Goal: Task Accomplishment & Management: Use online tool/utility

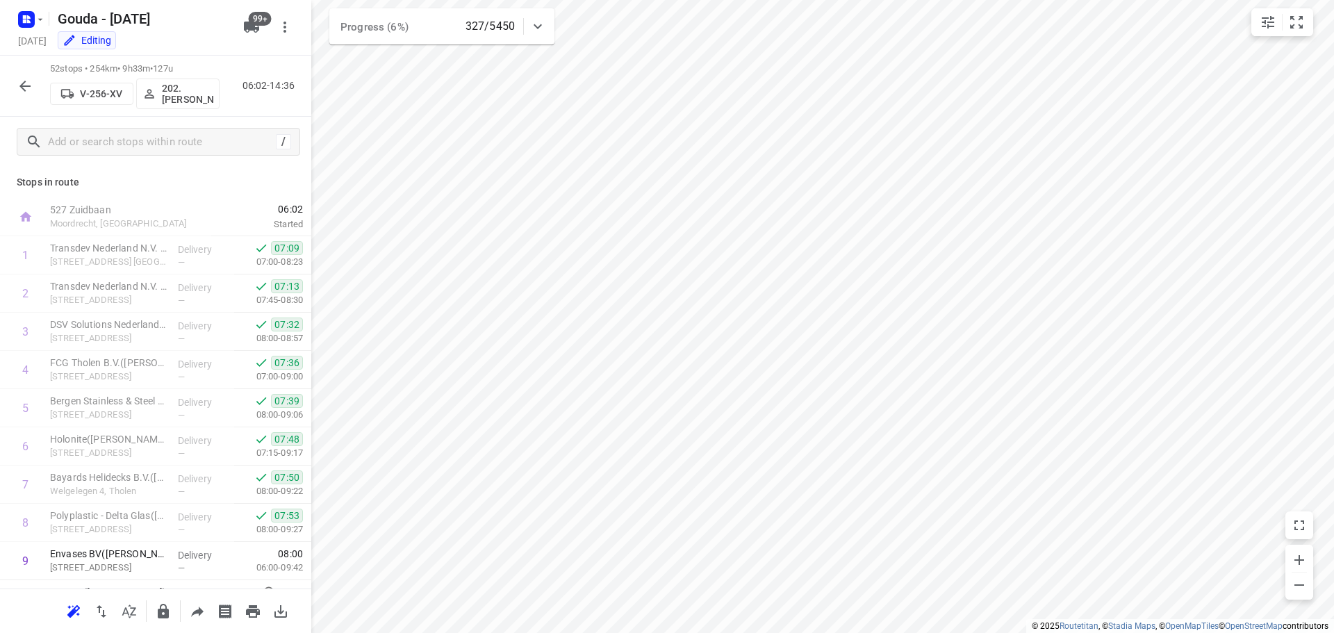
scroll to position [1214, 0]
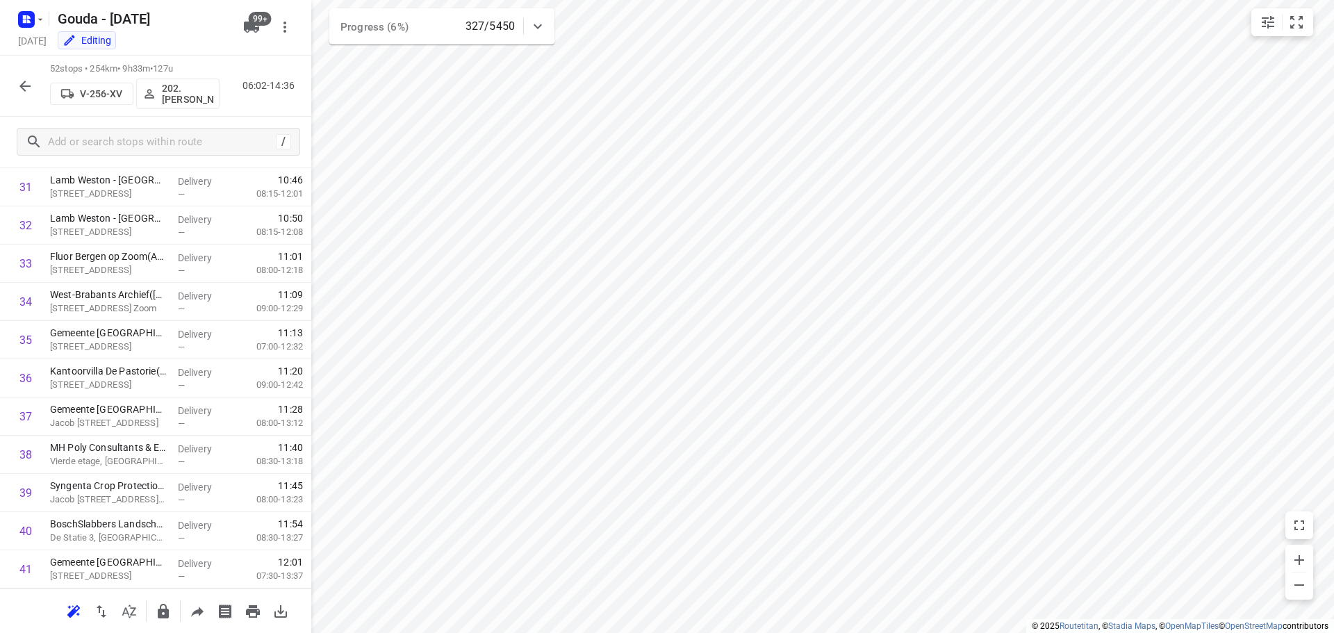
click at [9, 89] on div "52 stops • 254km • 9h33m • 127u V-256-XV 202.[PERSON_NAME] 06:02-14:36" at bounding box center [155, 86] width 311 height 61
drag, startPoint x: 18, startPoint y: 81, endPoint x: 6, endPoint y: 3, distance: 79.5
click at [19, 82] on icon "button" at bounding box center [25, 86] width 17 height 17
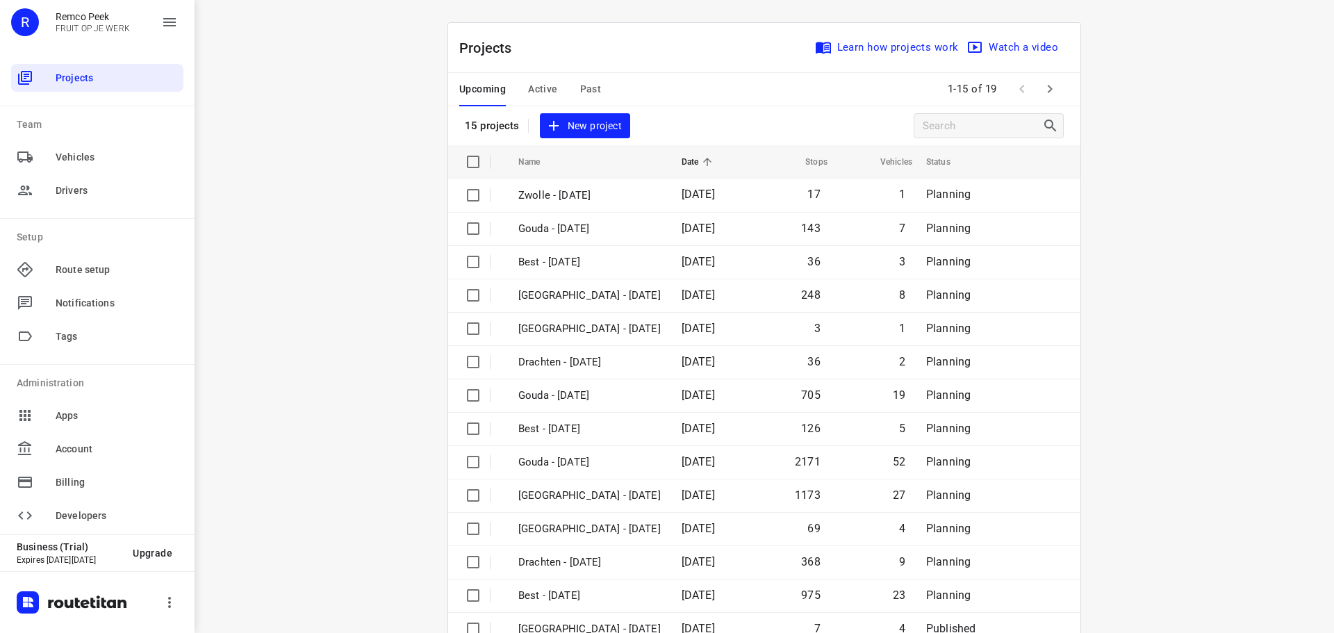
click at [538, 83] on span "Active" at bounding box center [542, 89] width 29 height 17
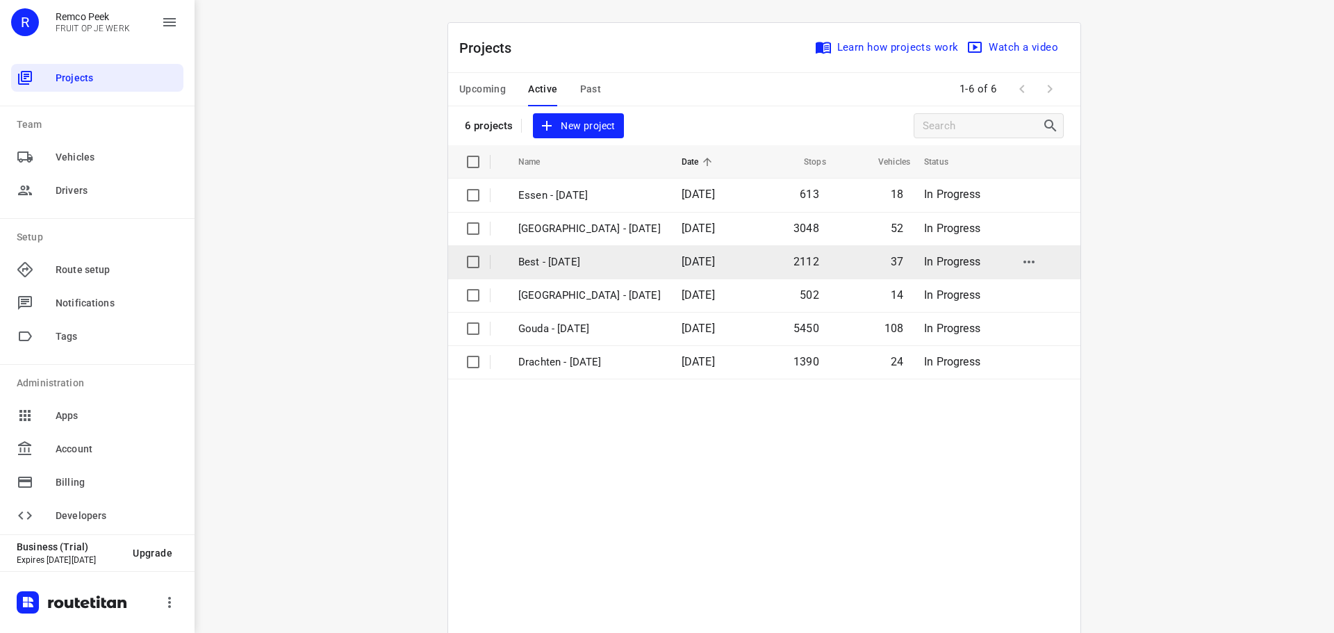
click at [546, 262] on p "Best - [DATE]" at bounding box center [589, 262] width 142 height 16
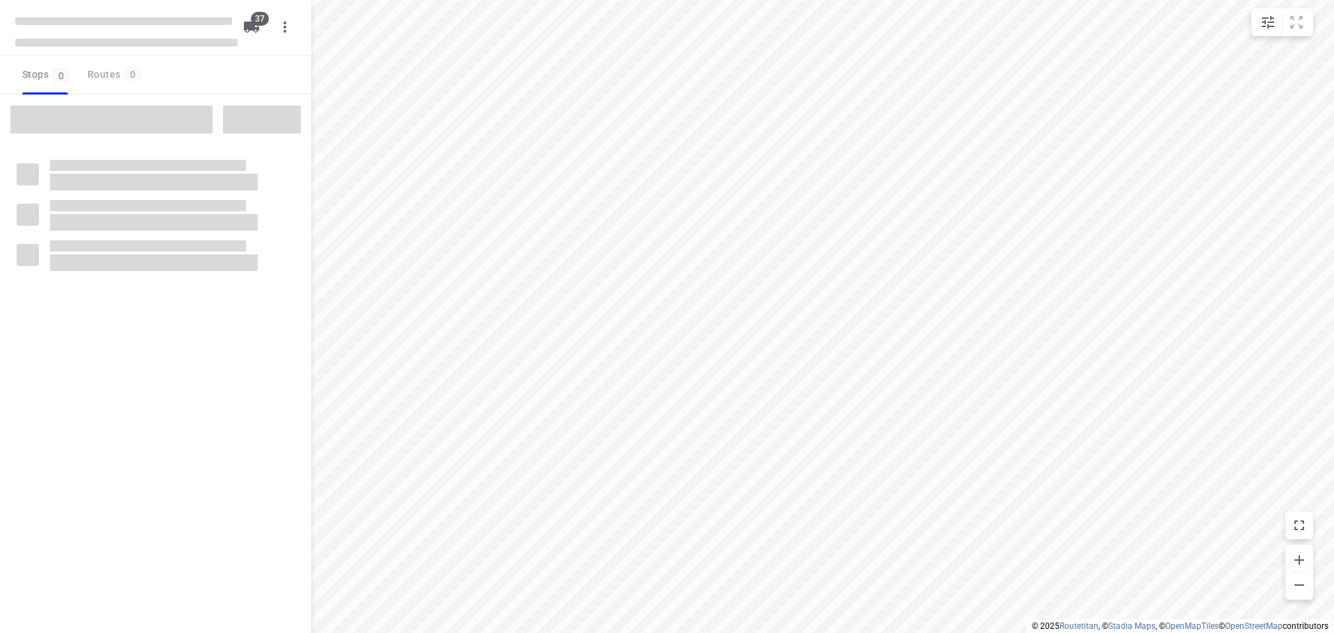
checkbox input "true"
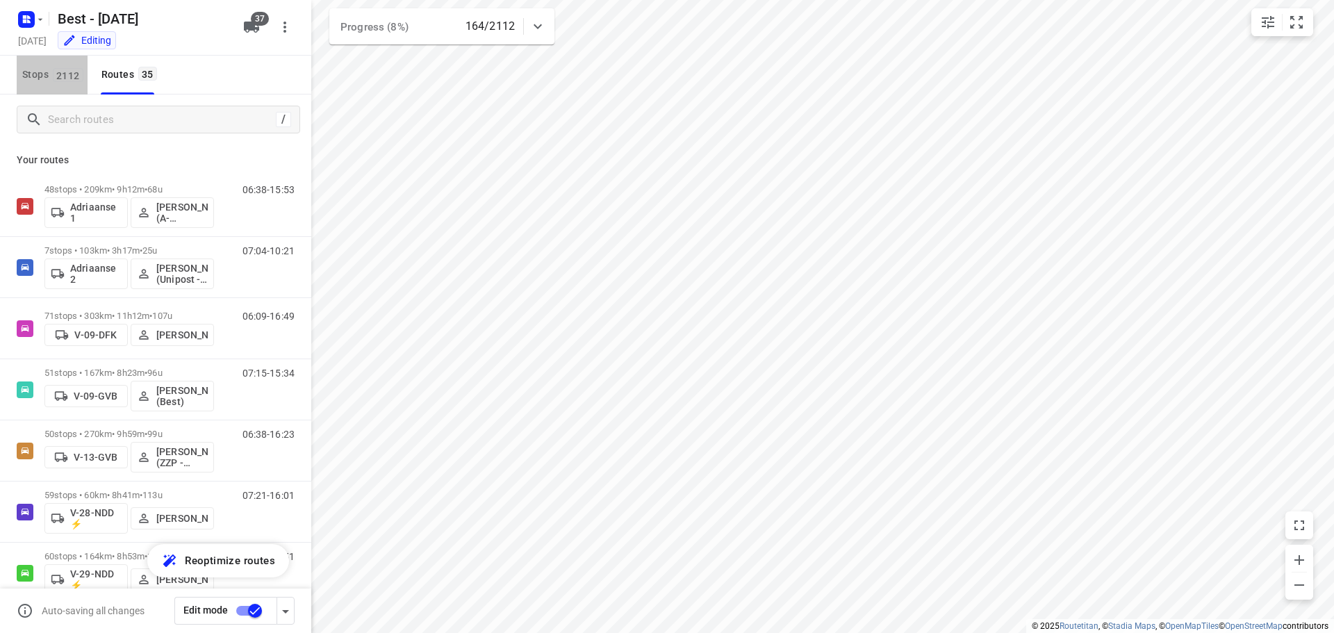
click at [35, 81] on span "Stops 2112" at bounding box center [54, 74] width 65 height 17
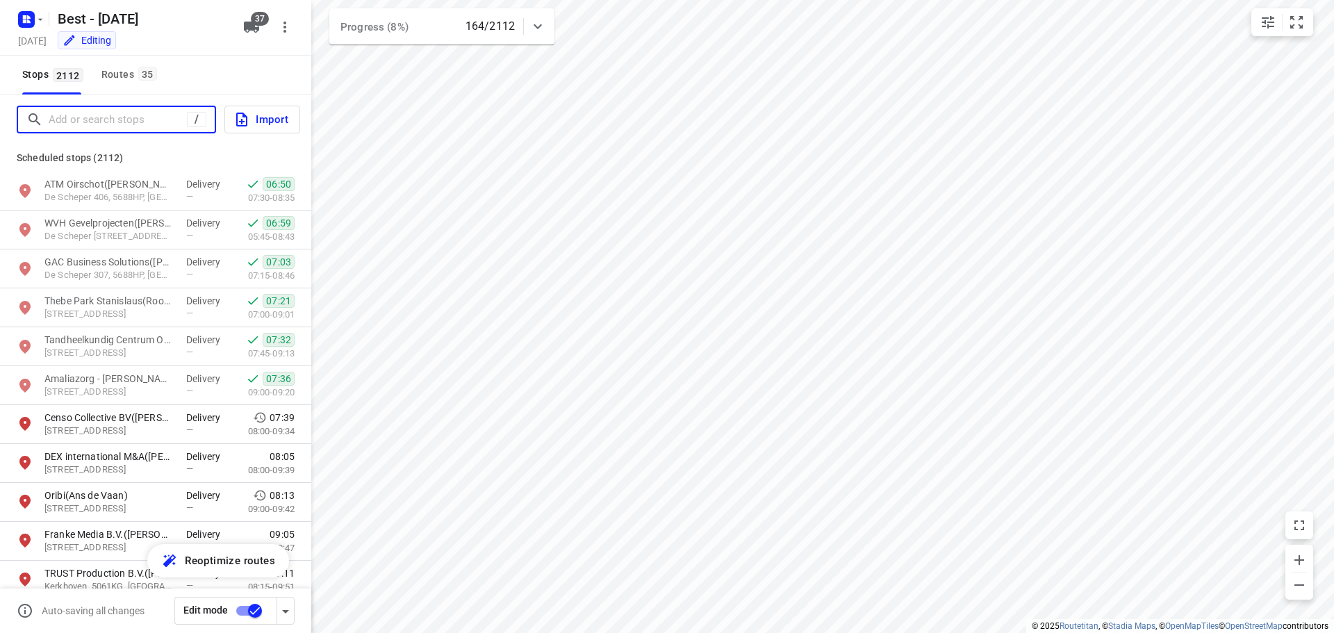
click at [86, 114] on input "Add or search stops" at bounding box center [118, 120] width 138 height 22
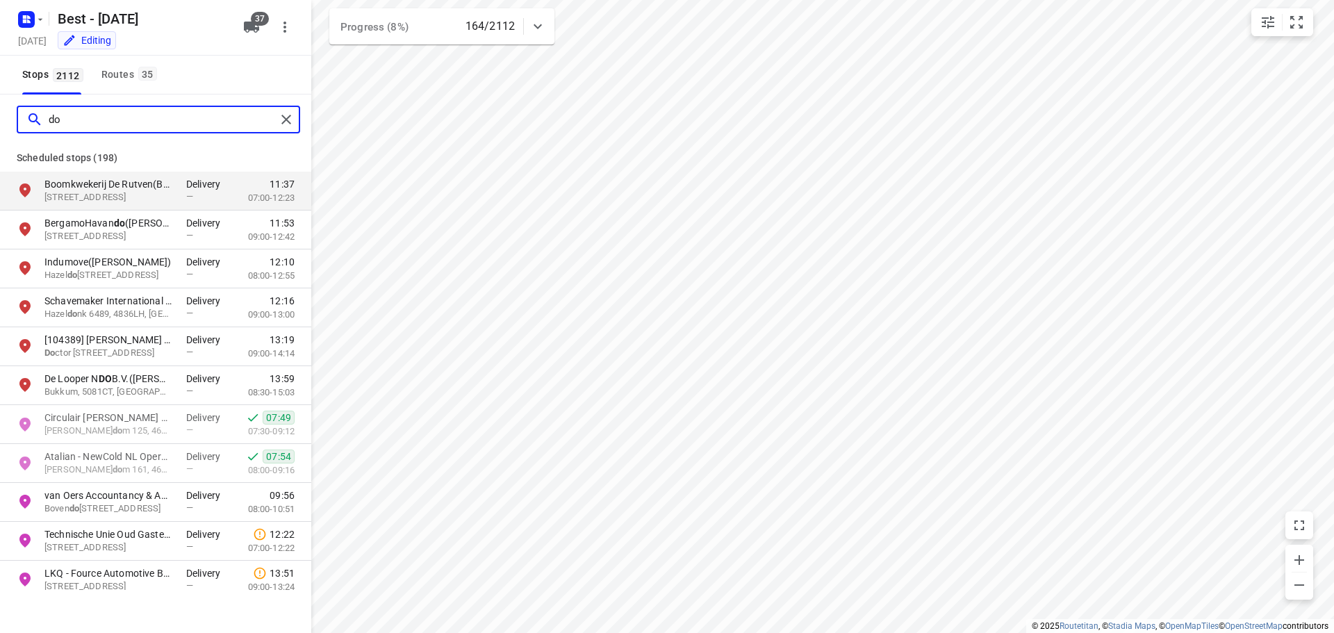
type input "d"
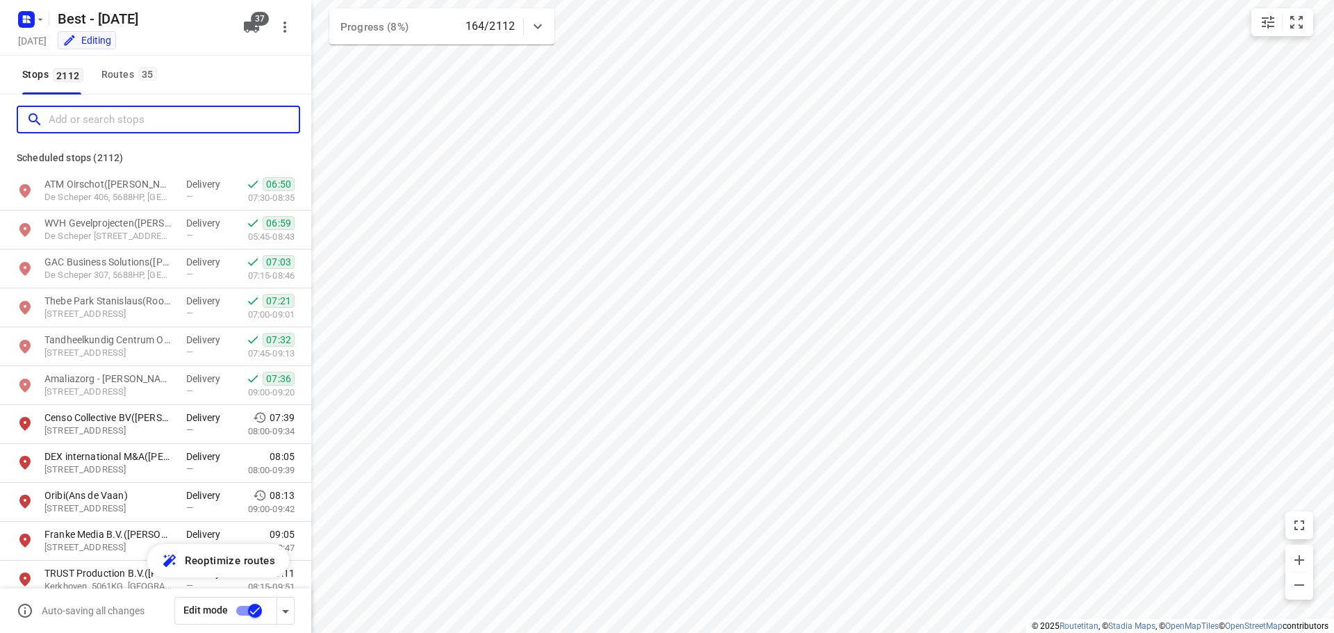
type input "c"
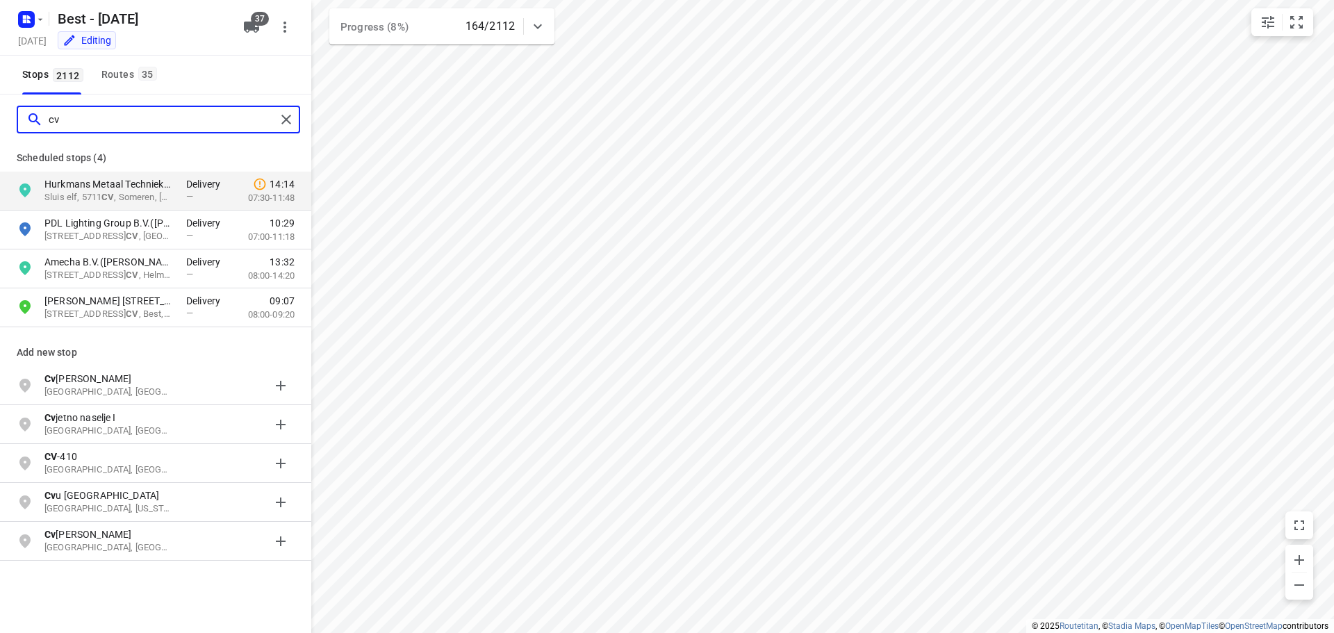
type input "c"
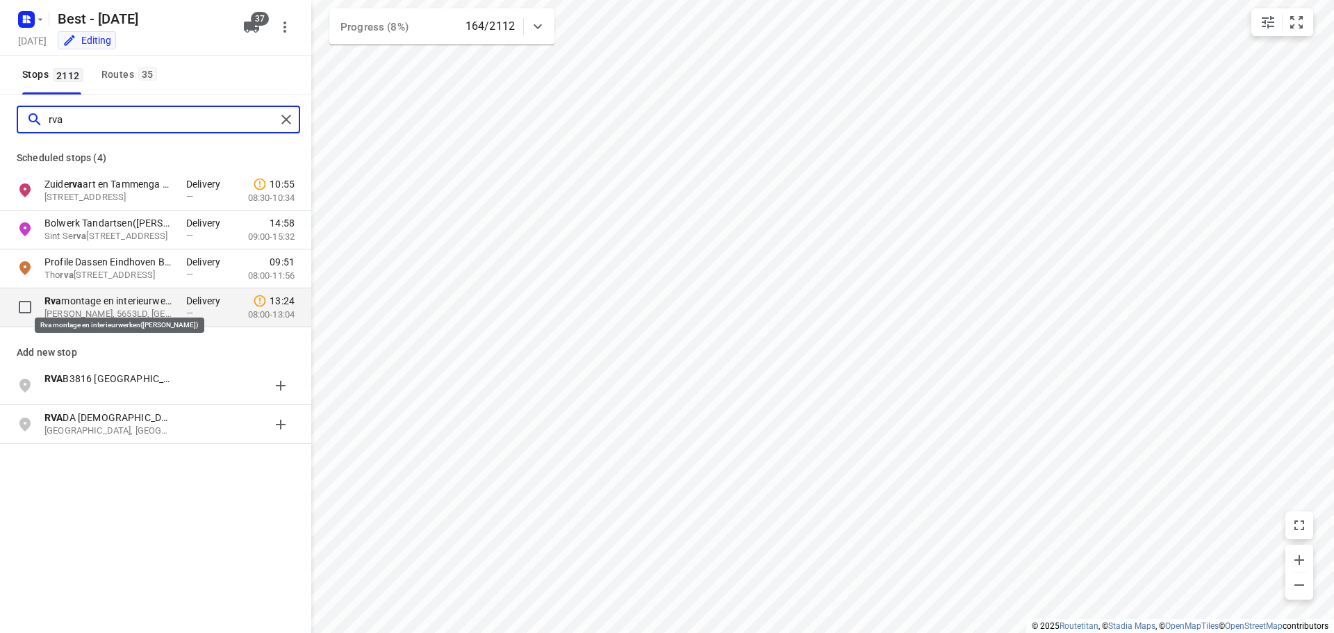
type input "rva"
click at [111, 303] on p "Rva montage en interieurwerken([PERSON_NAME])" at bounding box center [108, 301] width 128 height 14
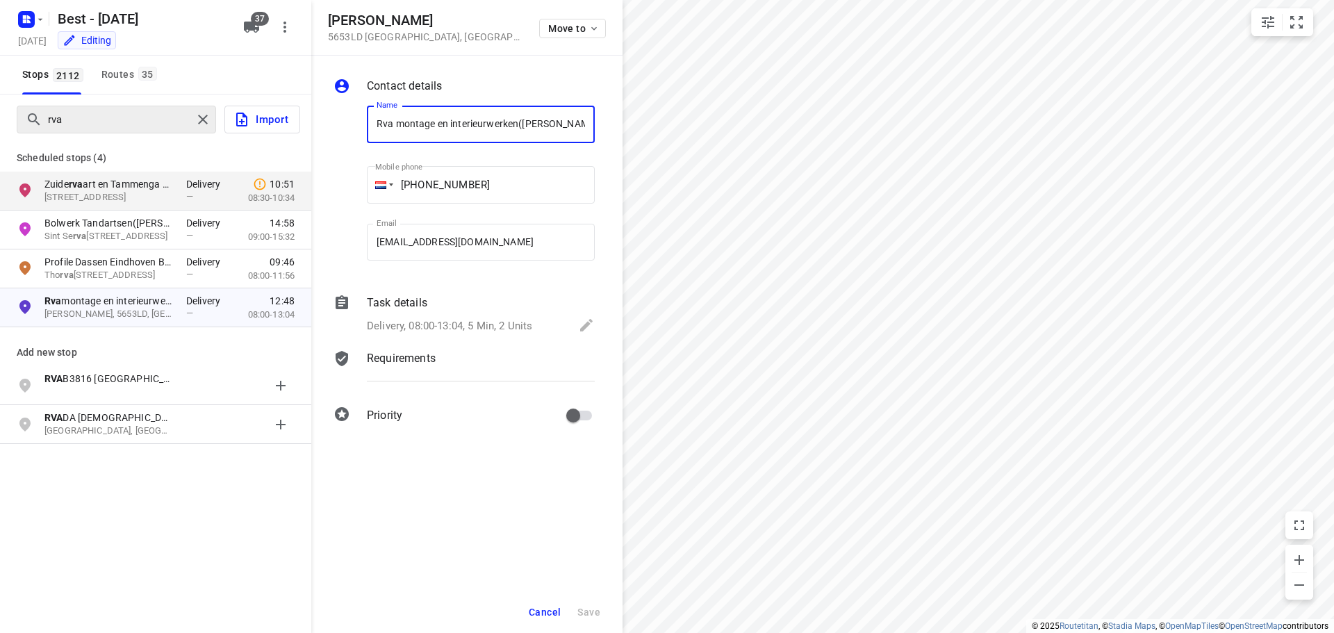
click at [214, 116] on div at bounding box center [204, 119] width 25 height 21
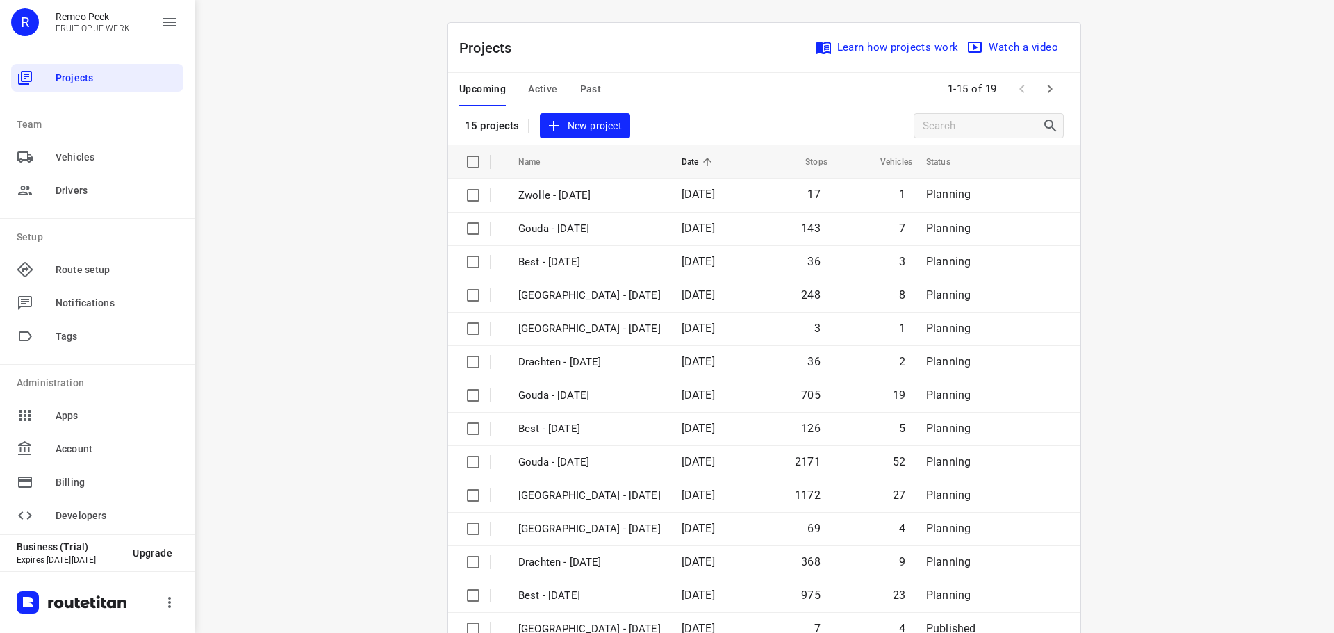
click at [522, 81] on div "Upcoming Active Past" at bounding box center [541, 89] width 164 height 33
click at [537, 88] on span "Active" at bounding box center [542, 89] width 29 height 17
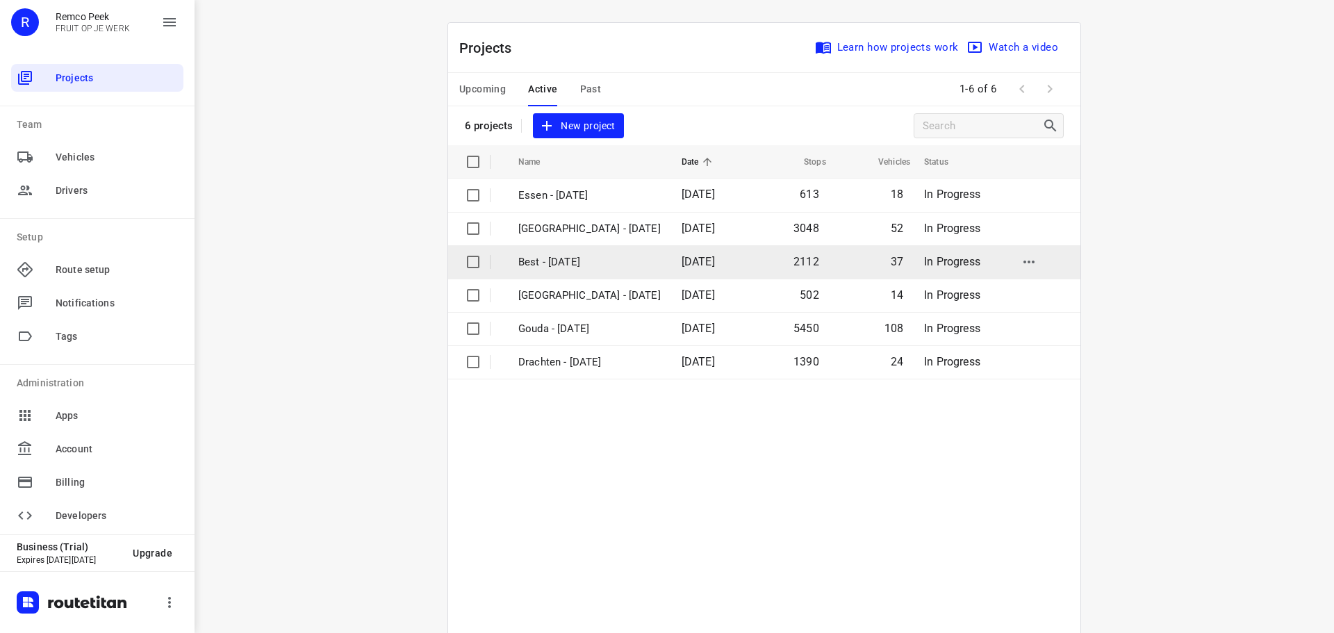
click at [572, 254] on p "Best - [DATE]" at bounding box center [589, 262] width 142 height 16
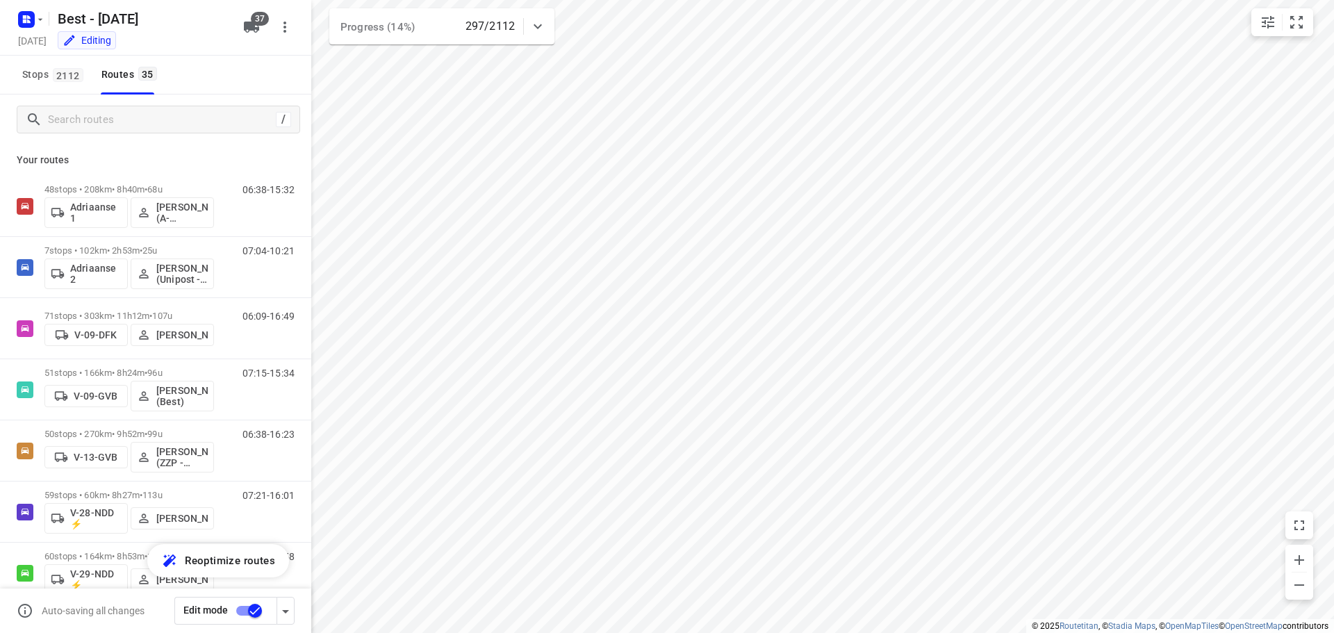
checkbox input "true"
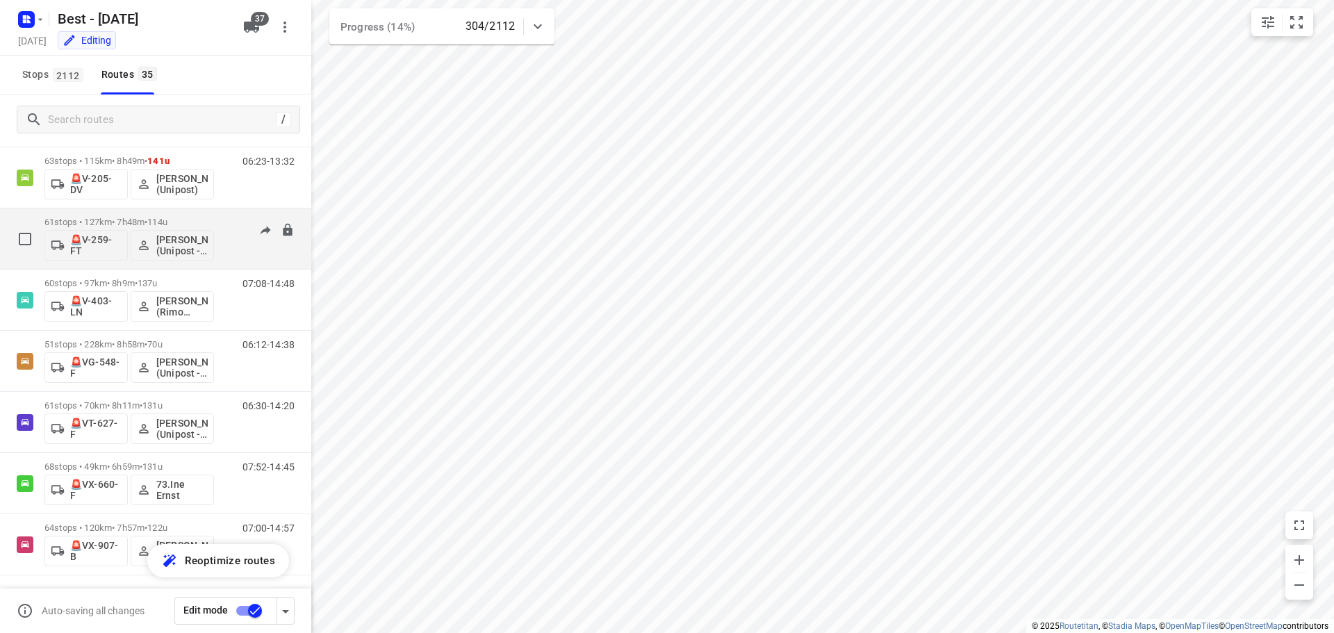
scroll to position [1741, 0]
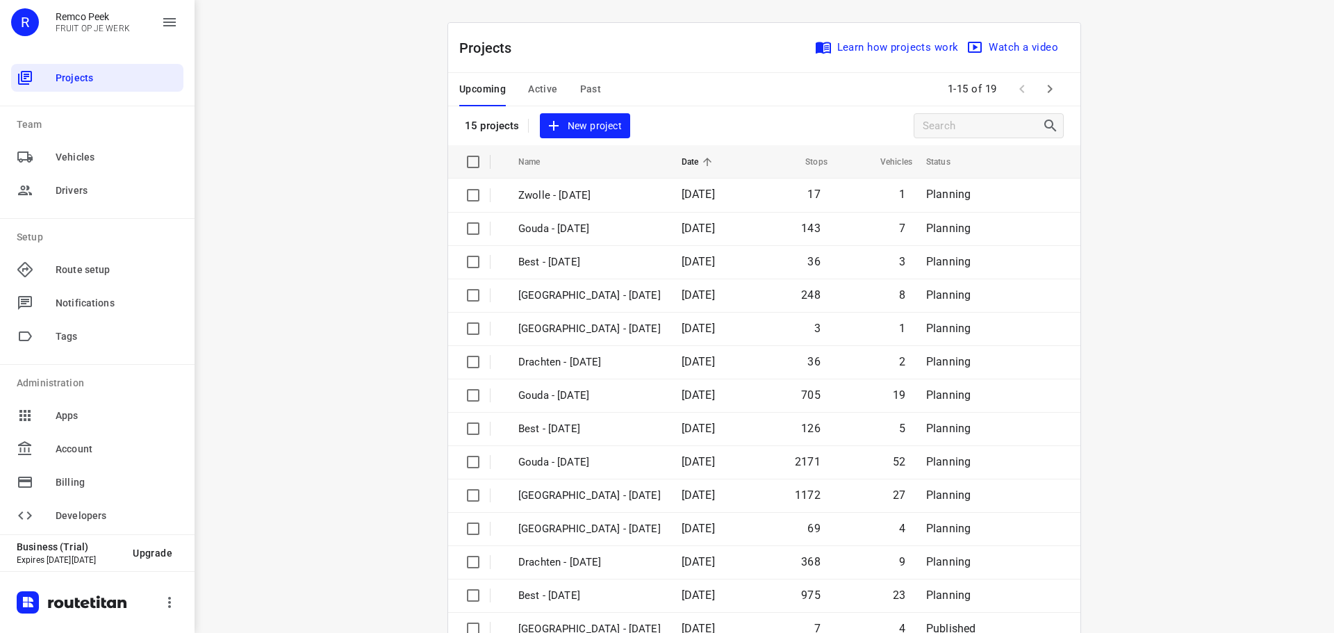
click at [536, 85] on span "Active" at bounding box center [542, 89] width 29 height 17
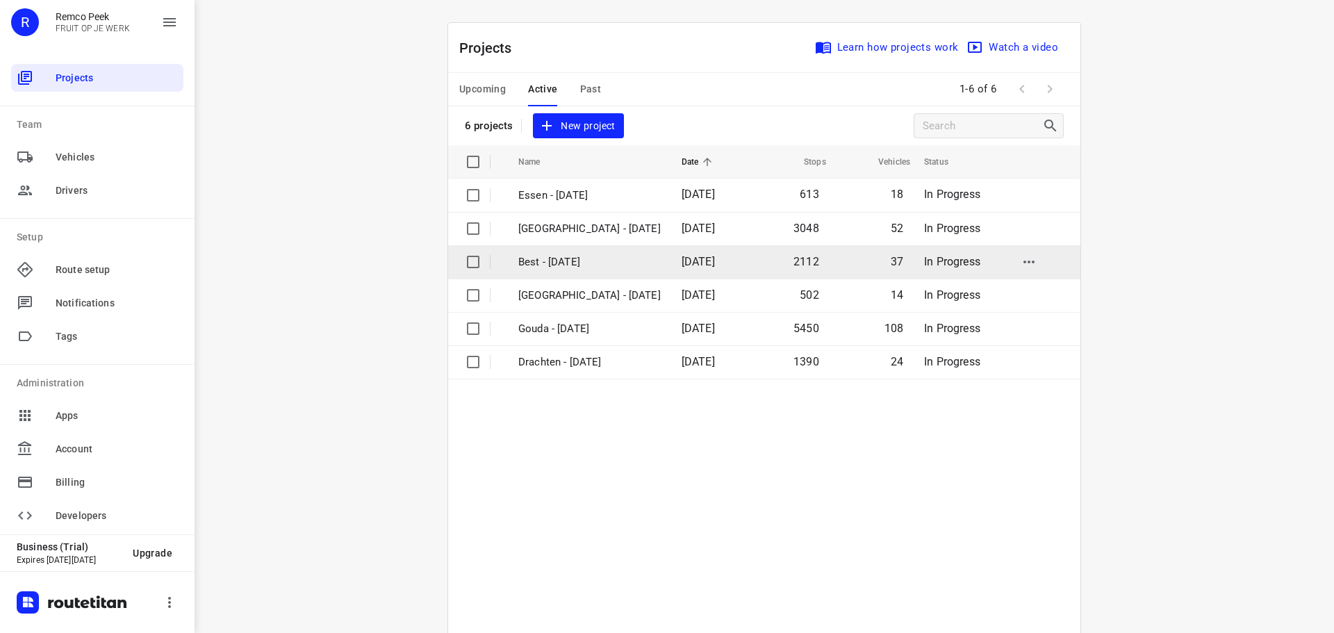
click at [542, 257] on p "Best - [DATE]" at bounding box center [589, 262] width 142 height 16
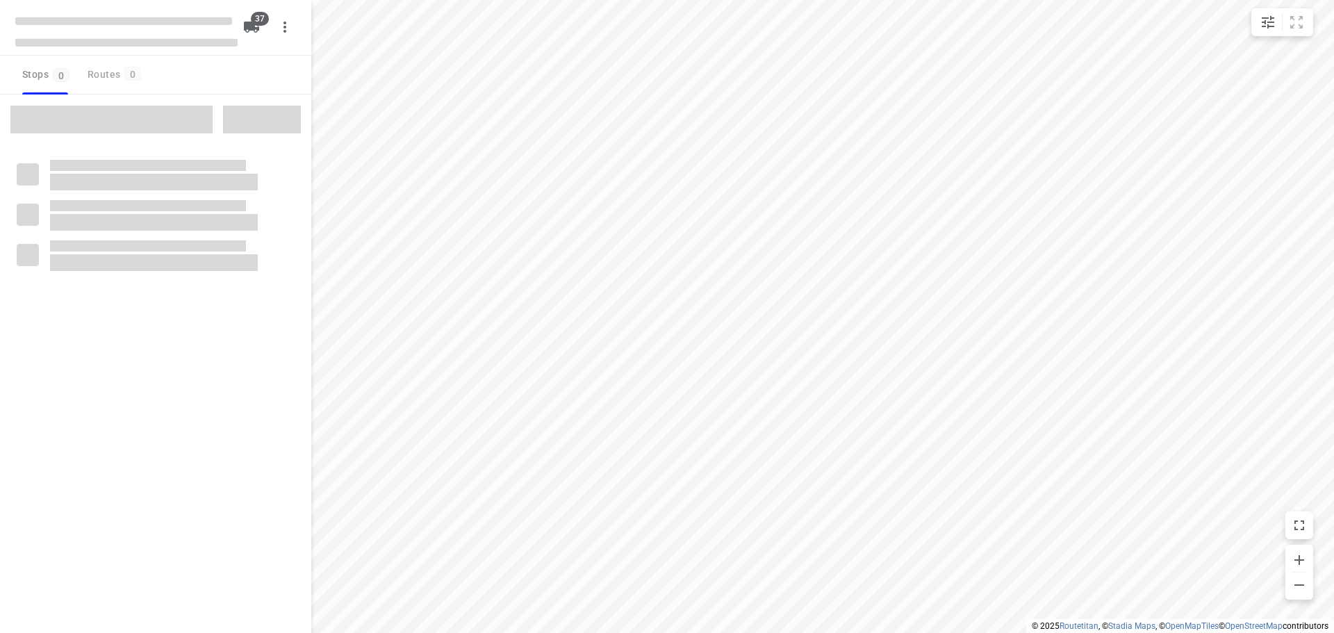
checkbox input "true"
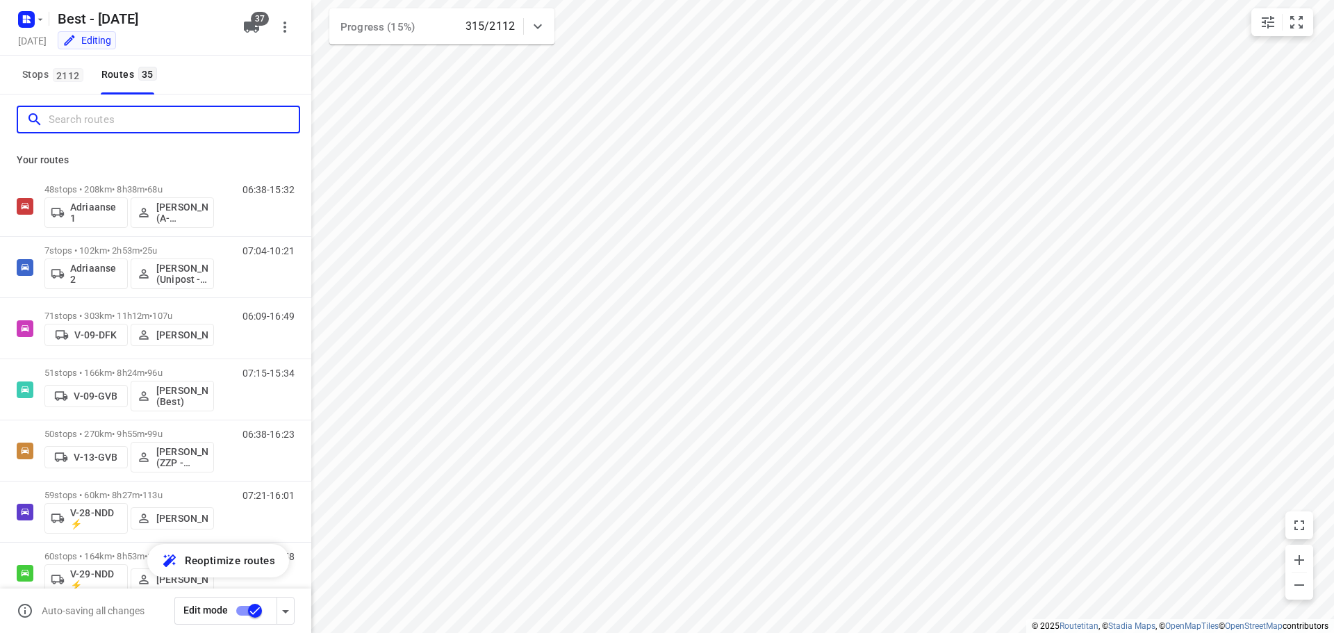
click at [151, 113] on input "Search routes" at bounding box center [174, 120] width 250 height 22
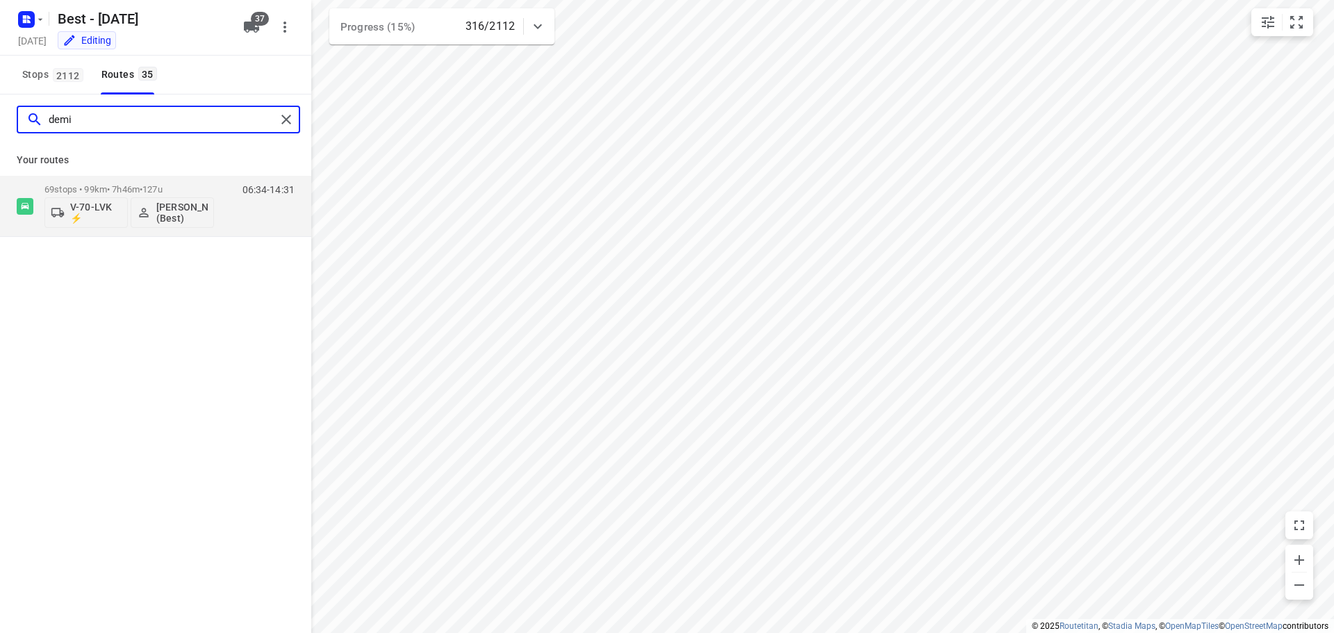
type input "demi"
click at [275, 326] on div "demi Your routes 69 stops • 99km • 7h46m • 127u V-70-LVK ⚡ [PERSON_NAME] (Best)…" at bounding box center [155, 382] width 311 height 577
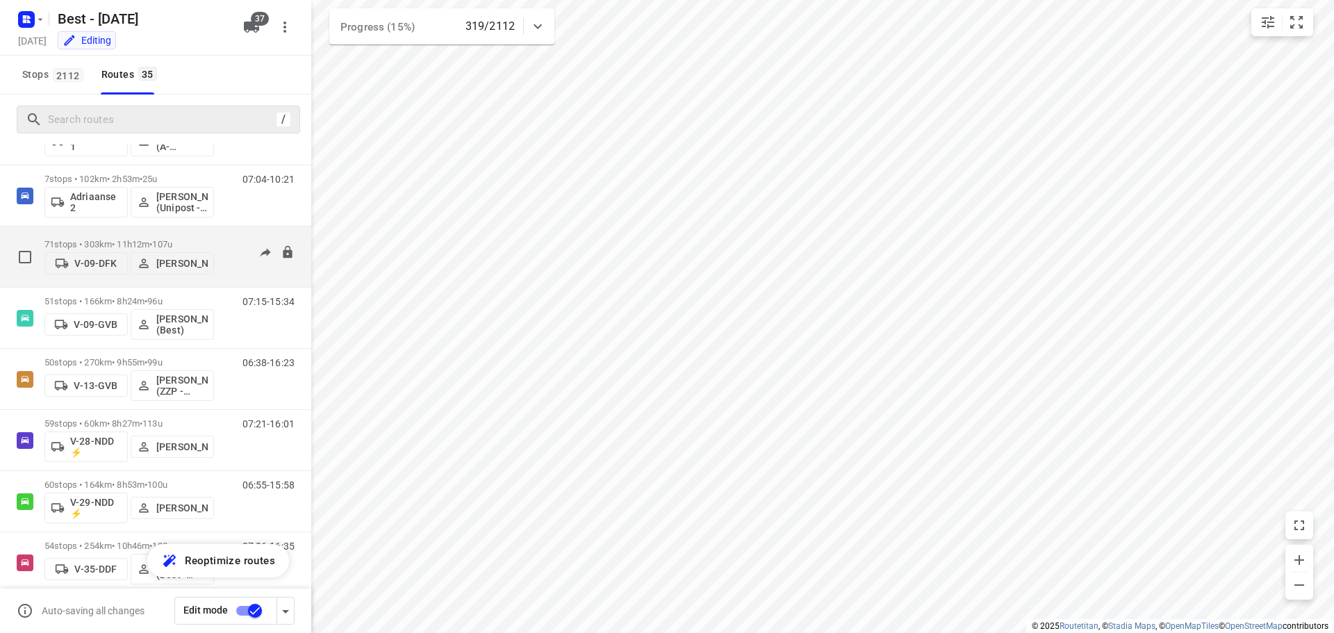
scroll to position [208, 0]
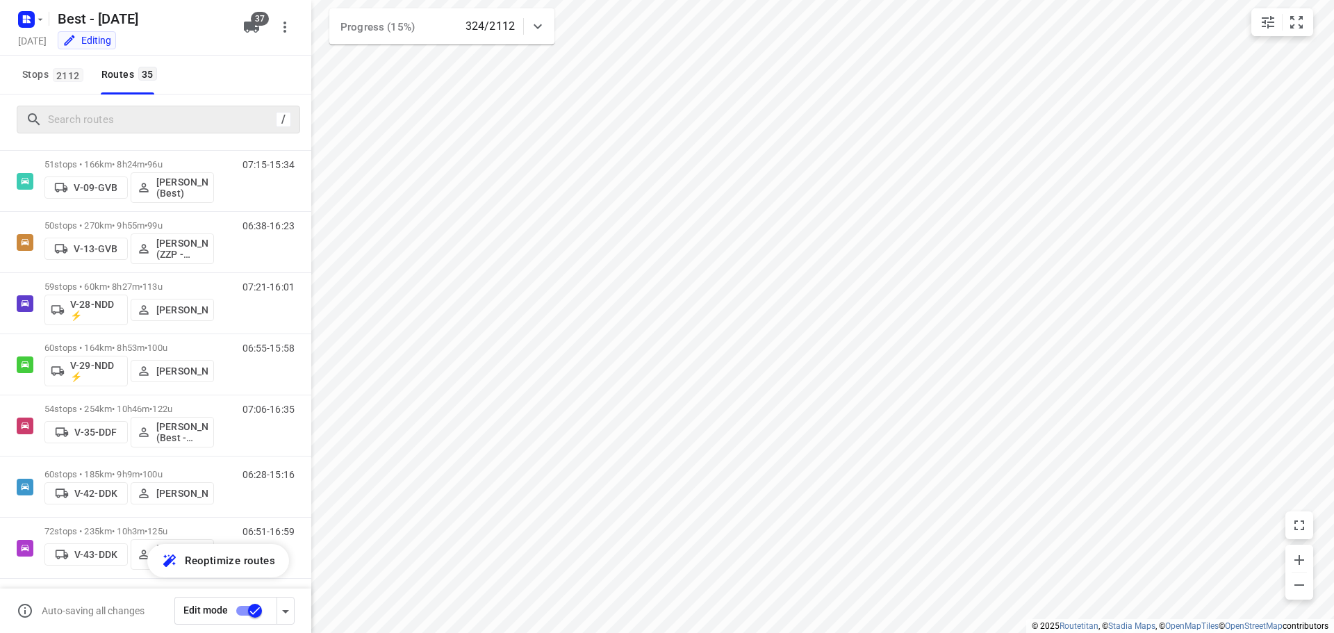
click at [44, 76] on span "Stops 2112" at bounding box center [54, 74] width 65 height 17
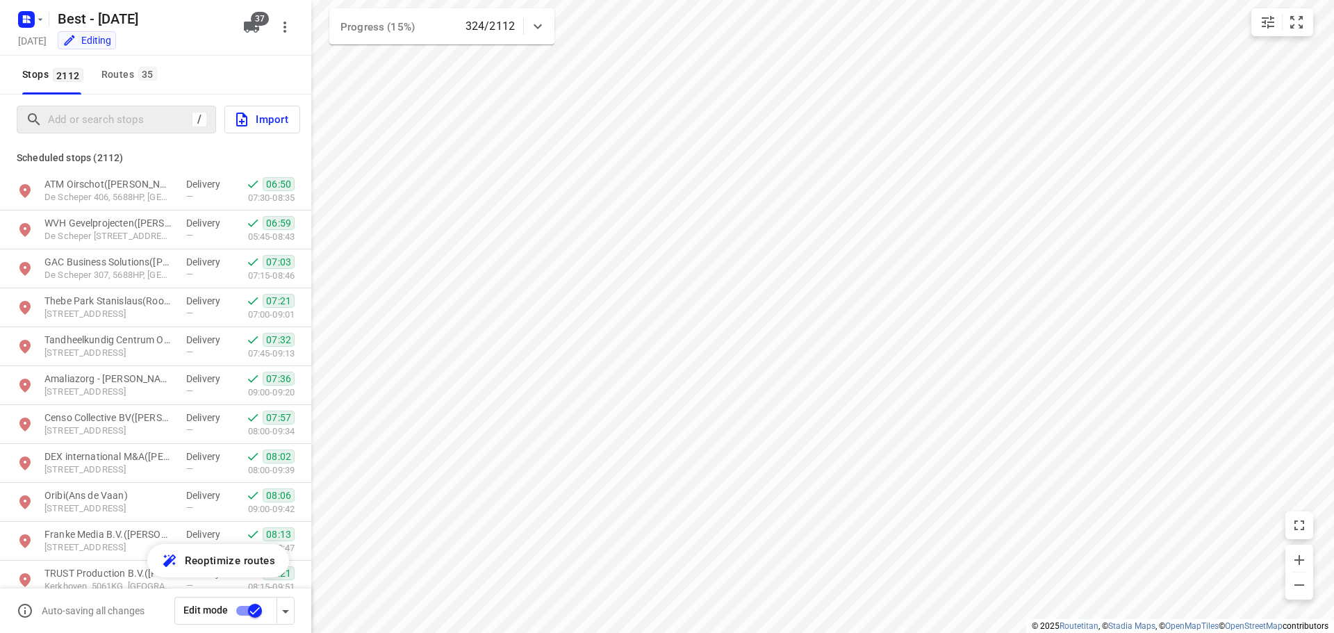
click at [91, 107] on div "/" at bounding box center [116, 120] width 199 height 28
drag, startPoint x: 91, startPoint y: 107, endPoint x: 99, endPoint y: 110, distance: 8.8
click at [99, 108] on div "/" at bounding box center [116, 120] width 199 height 28
click at [101, 113] on input "Add or search stops" at bounding box center [174, 120] width 250 height 22
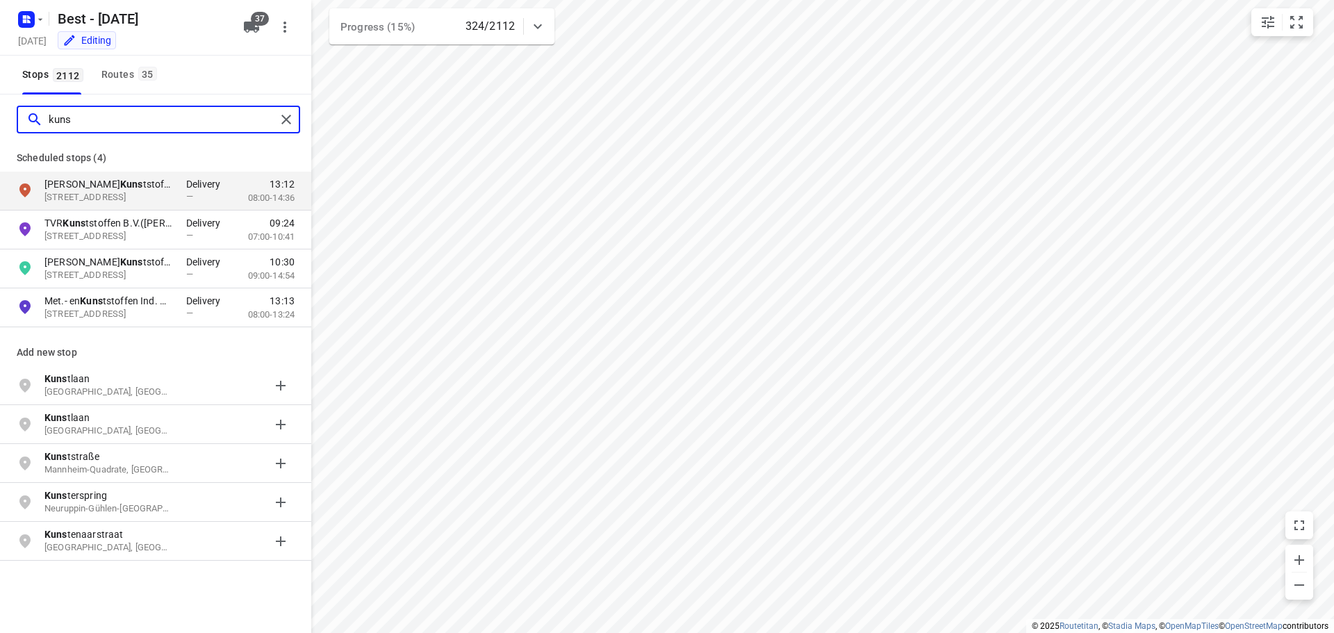
type input "kunst"
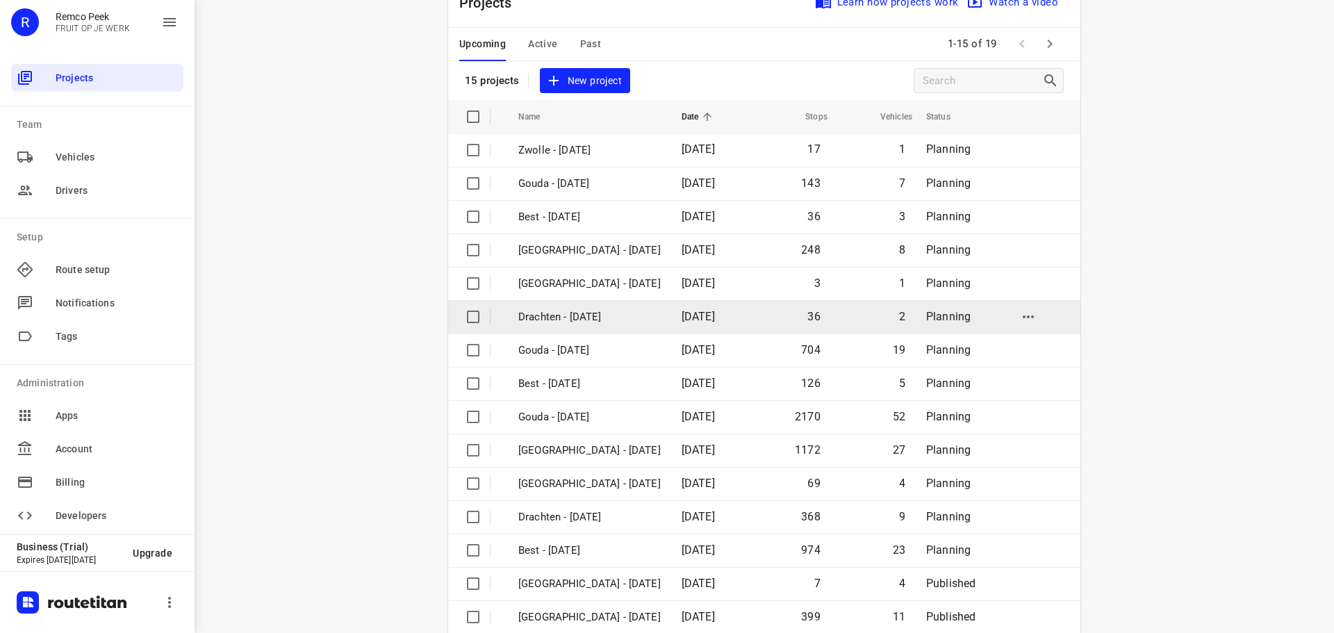
scroll to position [69, 0]
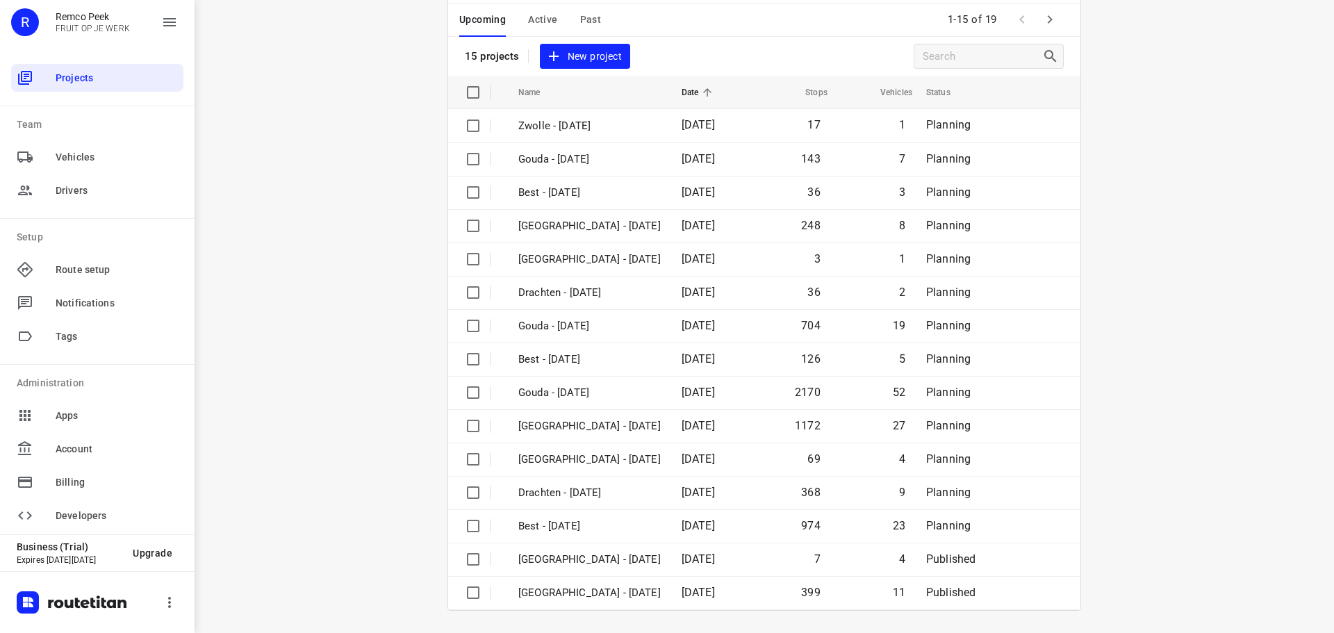
click at [1052, 17] on button "button" at bounding box center [1050, 20] width 28 height 28
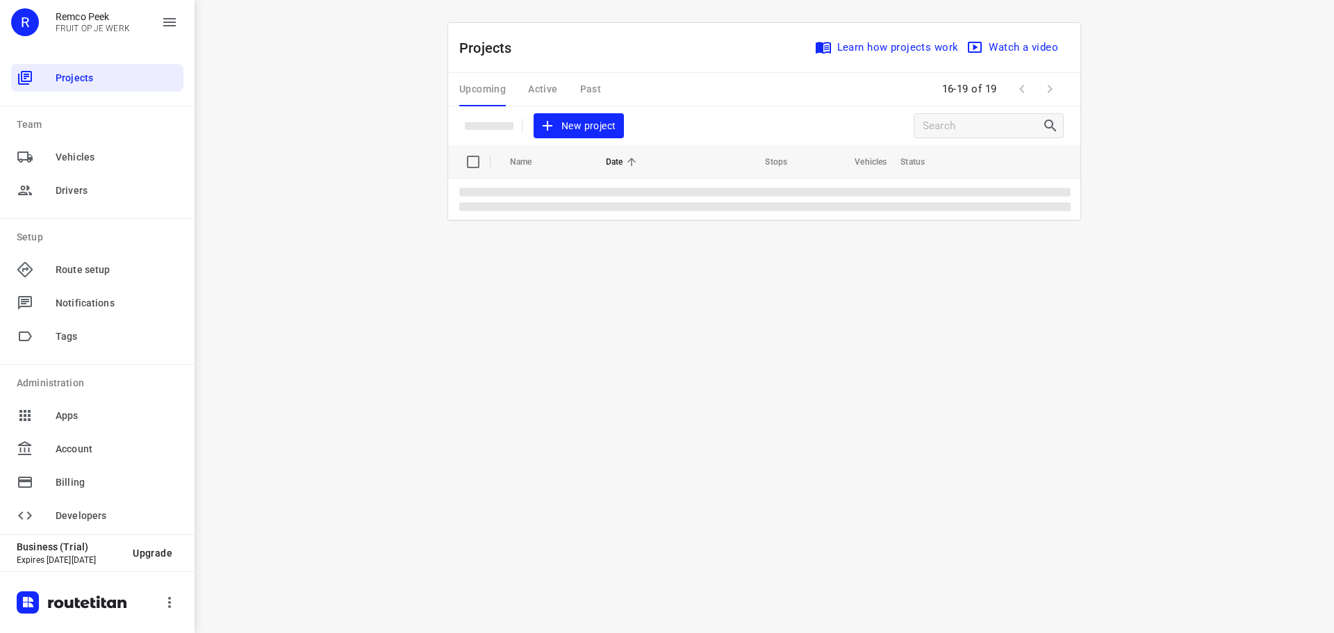
scroll to position [0, 0]
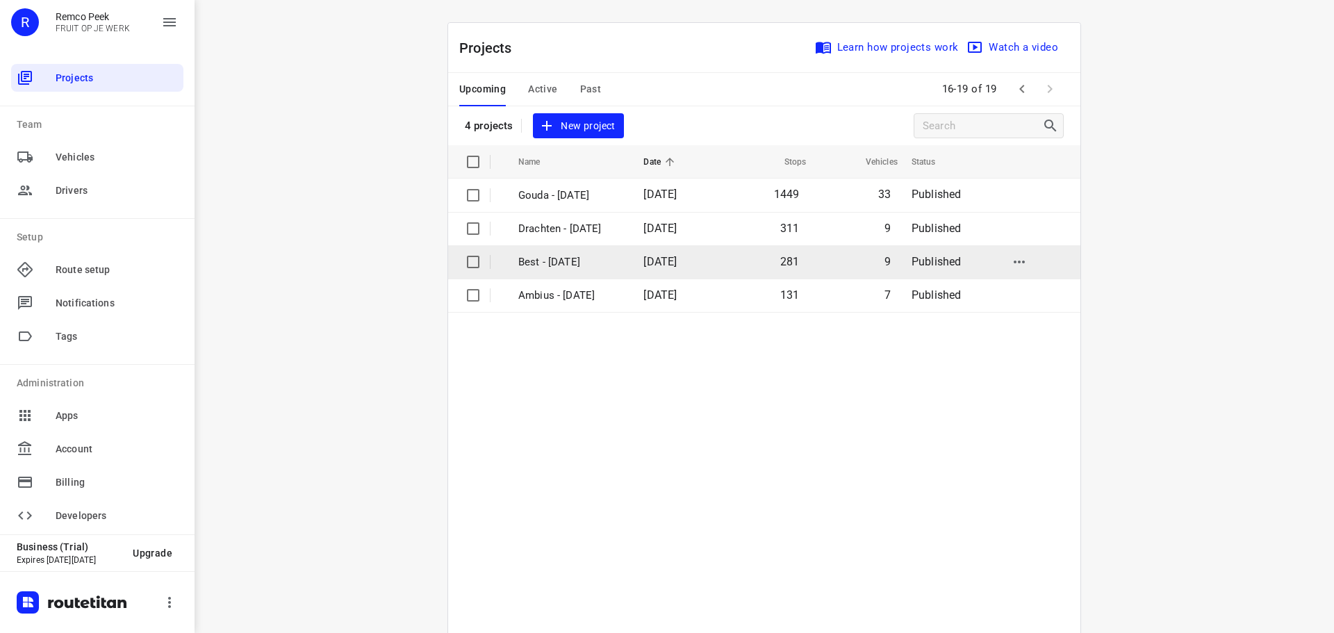
click at [545, 251] on td "Best - [DATE]" at bounding box center [568, 261] width 128 height 33
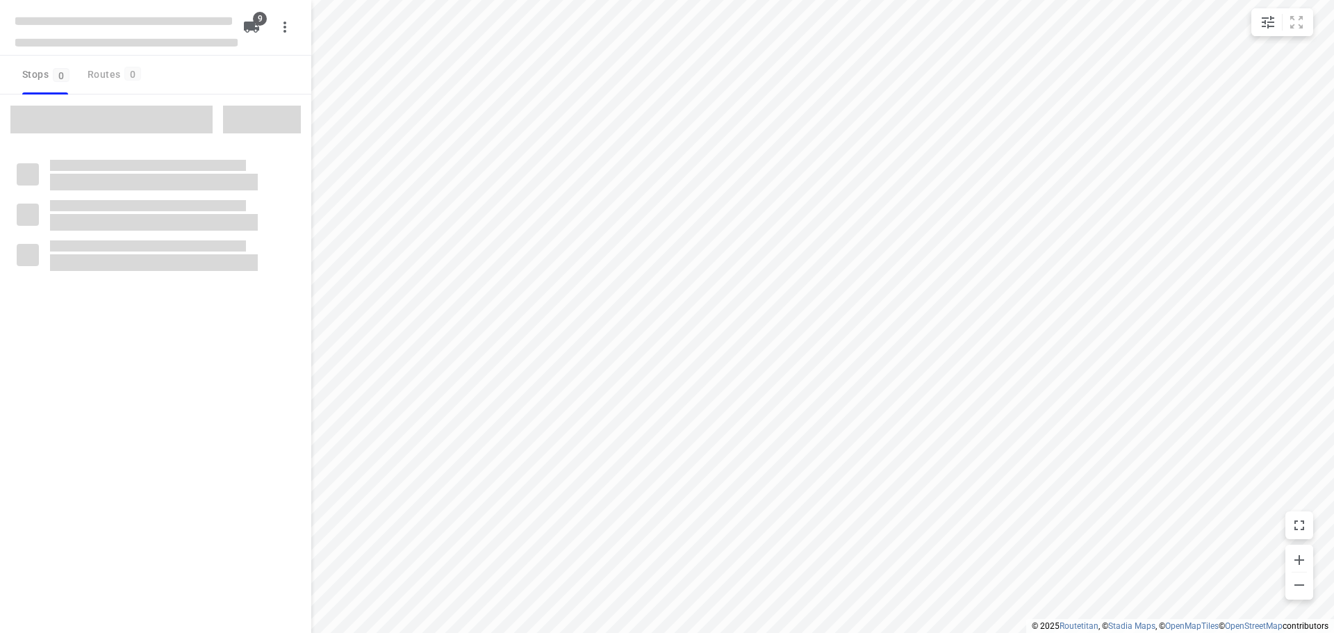
checkbox input "true"
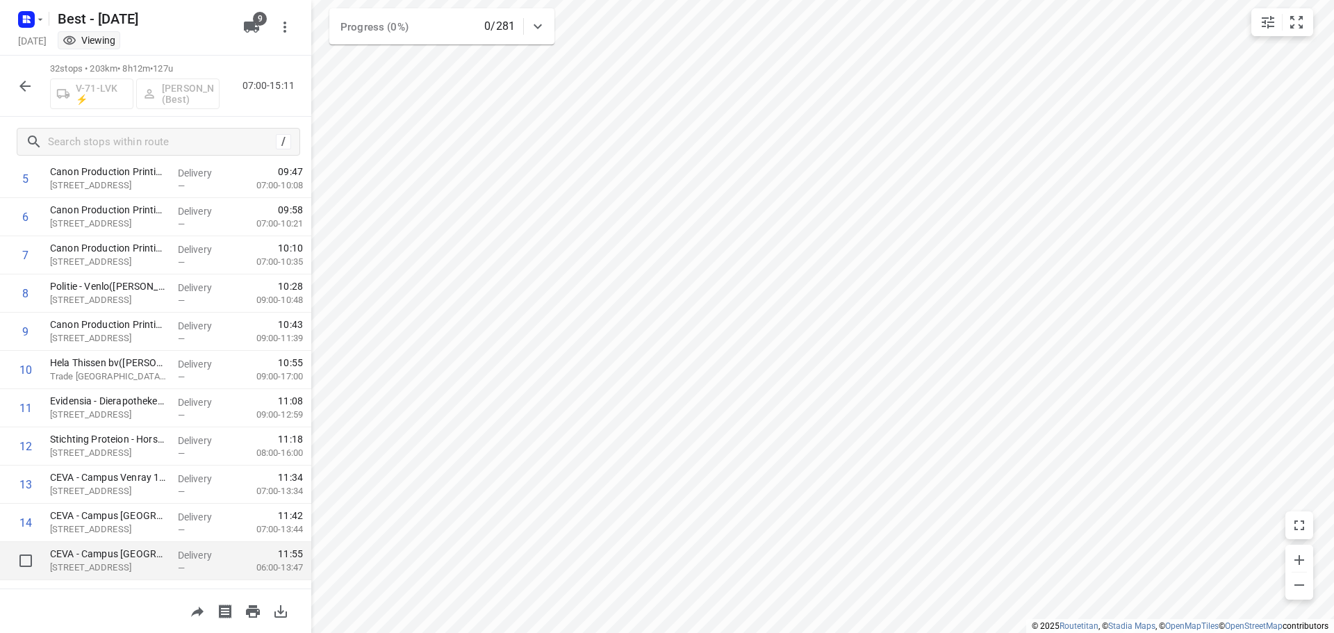
scroll to position [139, 0]
